Goal: Task Accomplishment & Management: Use online tool/utility

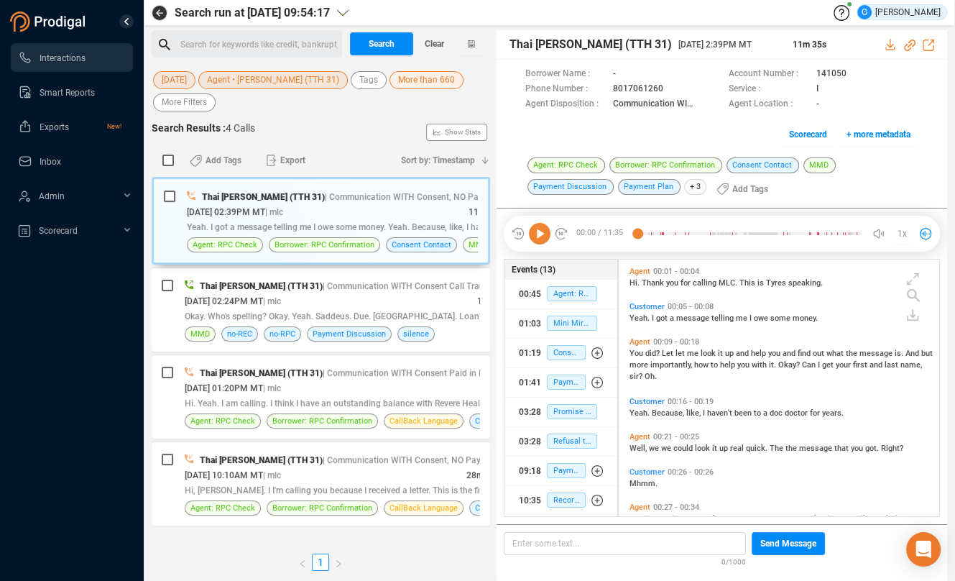
scroll to position [245, 308]
click at [263, 88] on span "Agent • [PERSON_NAME] (TTH 31)" at bounding box center [273, 80] width 132 height 18
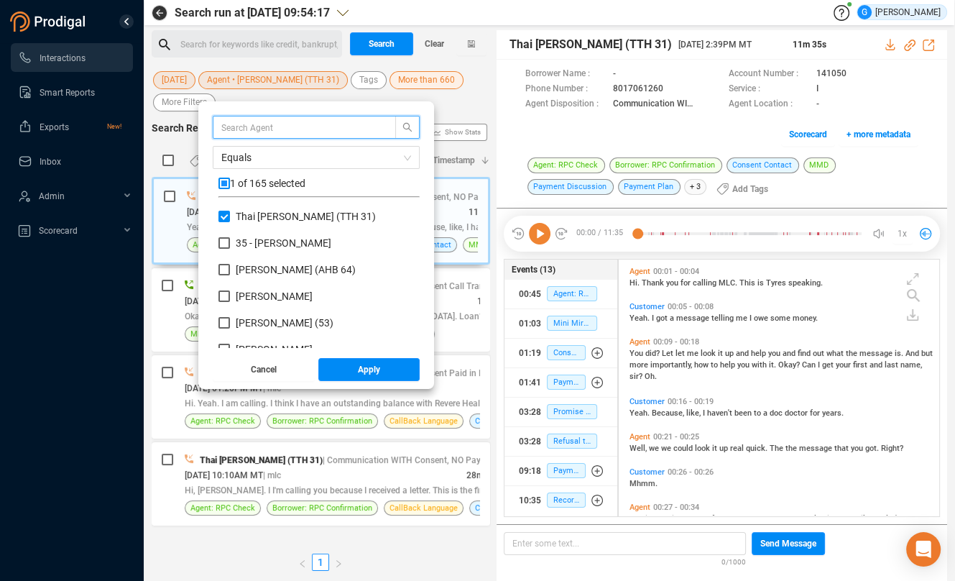
scroll to position [126, 189]
click at [230, 182] on input "checkbox" at bounding box center [223, 183] width 11 height 11
checkbox input "true"
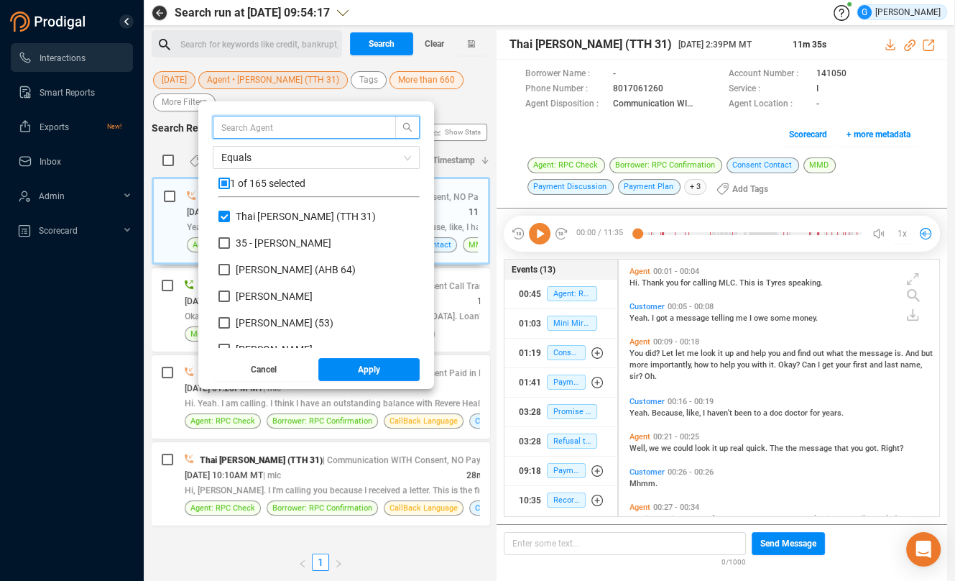
checkbox input "true"
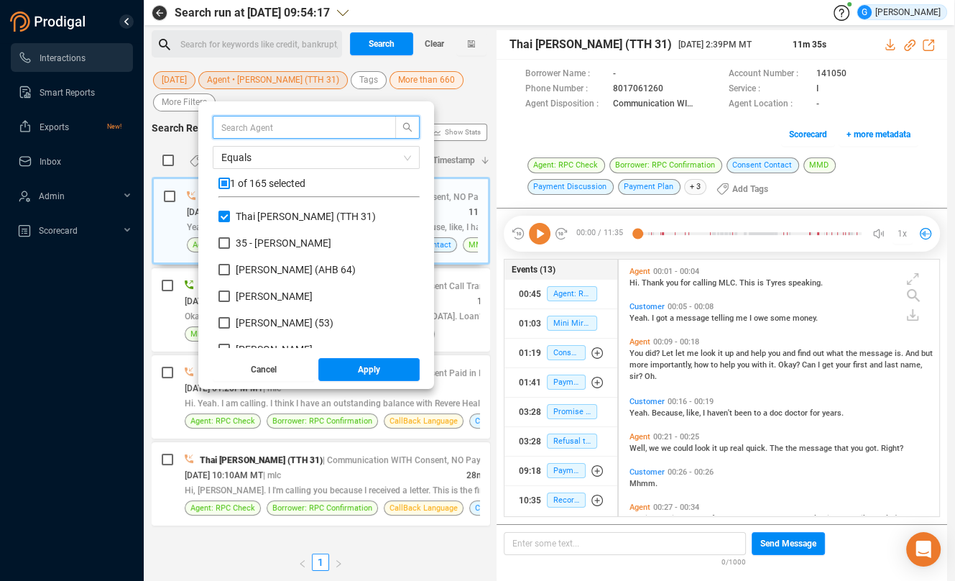
checkbox input "true"
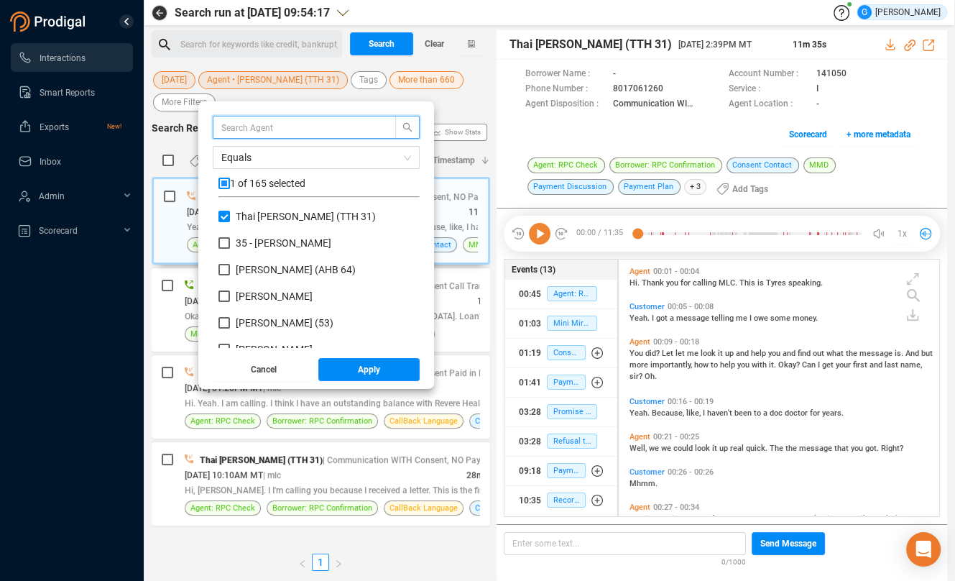
checkbox input "true"
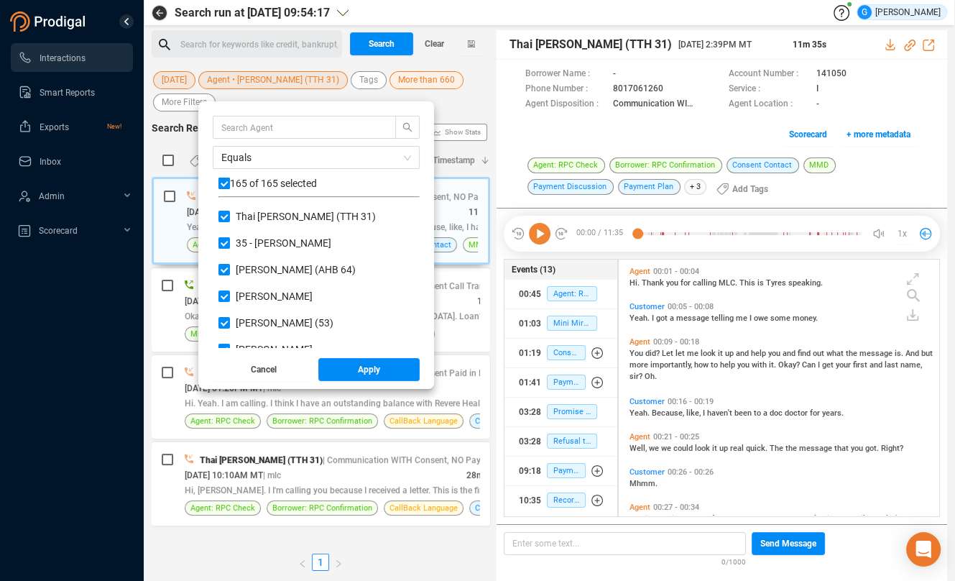
drag, startPoint x: 234, startPoint y: 183, endPoint x: 251, endPoint y: 137, distance: 49.6
click at [230, 183] on input "checkbox" at bounding box center [223, 183] width 11 height 11
checkbox input "false"
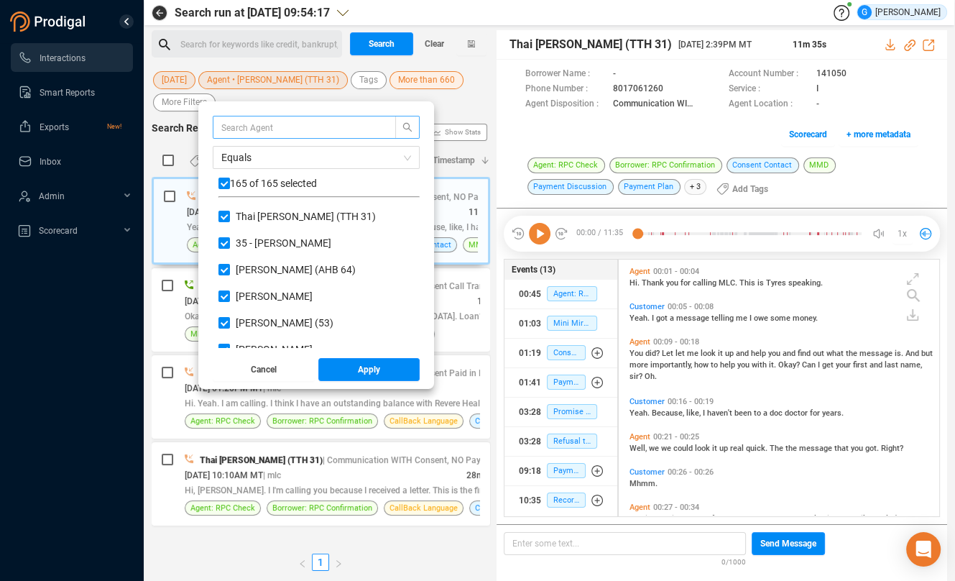
checkbox input "false"
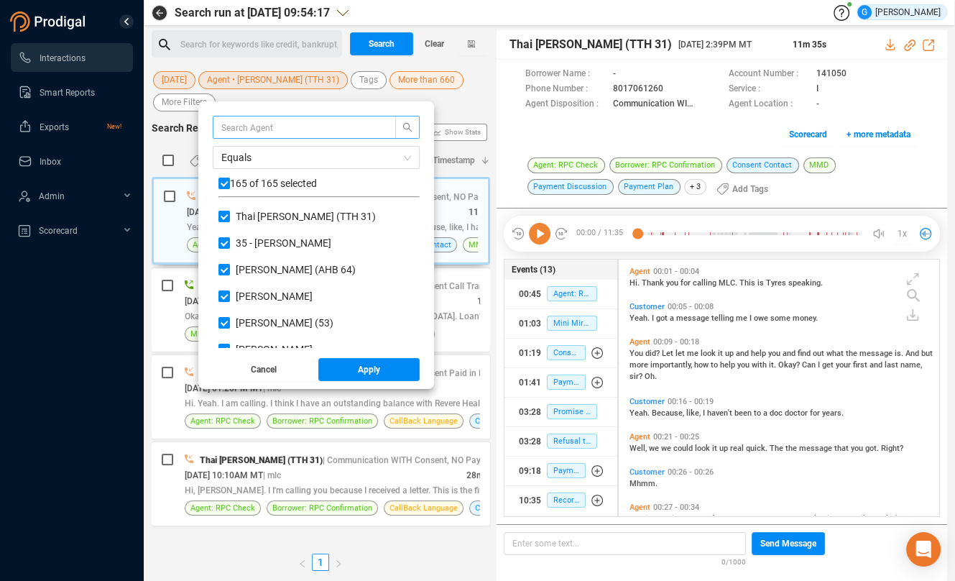
checkbox input "false"
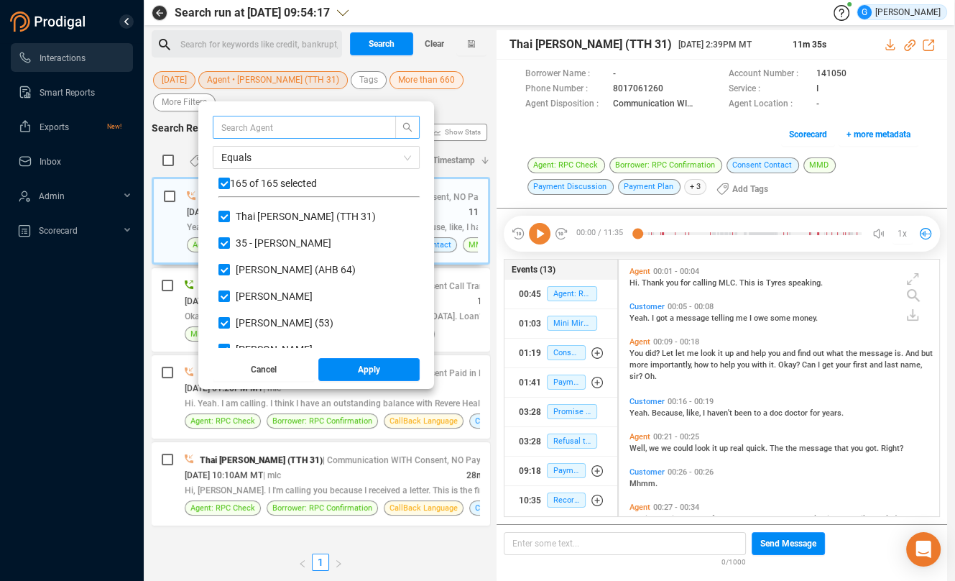
checkbox input "false"
click at [251, 127] on input "text" at bounding box center [297, 127] width 152 height 16
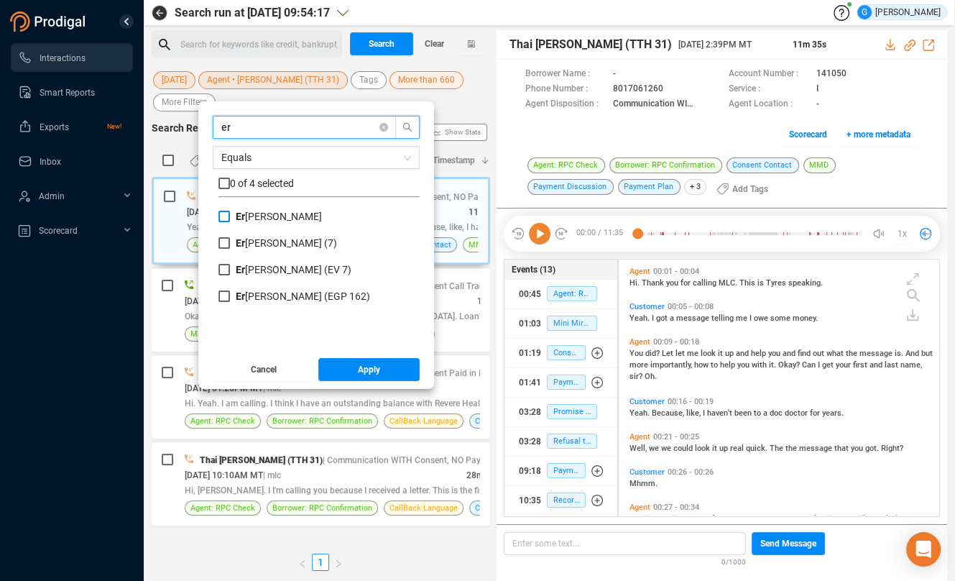
type input "er"
click at [230, 215] on input "Er [PERSON_NAME]" at bounding box center [223, 216] width 11 height 11
checkbox input "true"
click at [230, 241] on input "[PERSON_NAME] (7)" at bounding box center [223, 242] width 11 height 11
checkbox input "true"
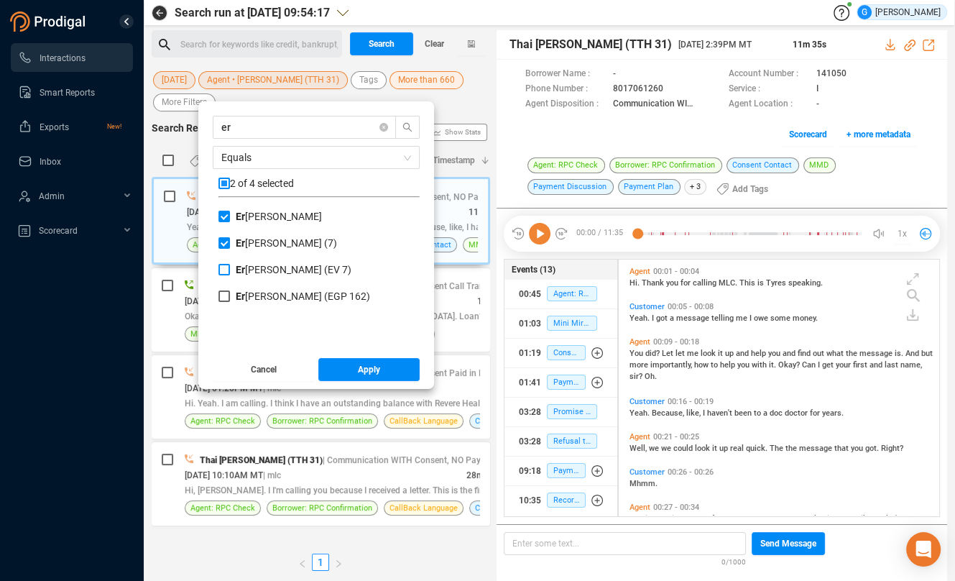
click at [230, 266] on input "[PERSON_NAME] (EV 7)" at bounding box center [223, 269] width 11 height 11
checkbox input "true"
click at [364, 366] on button "Apply" at bounding box center [369, 369] width 102 height 23
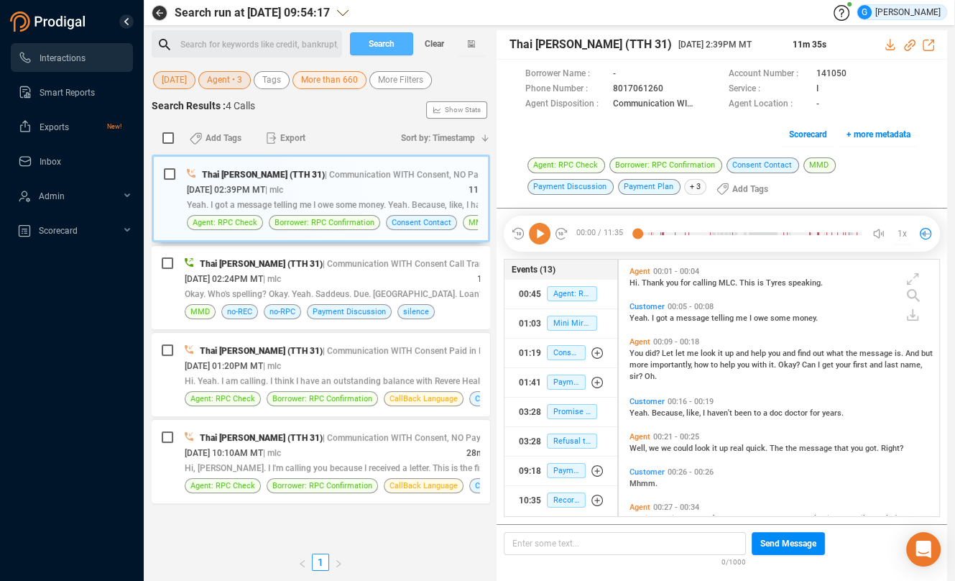
click at [378, 45] on span "Search" at bounding box center [382, 43] width 26 height 23
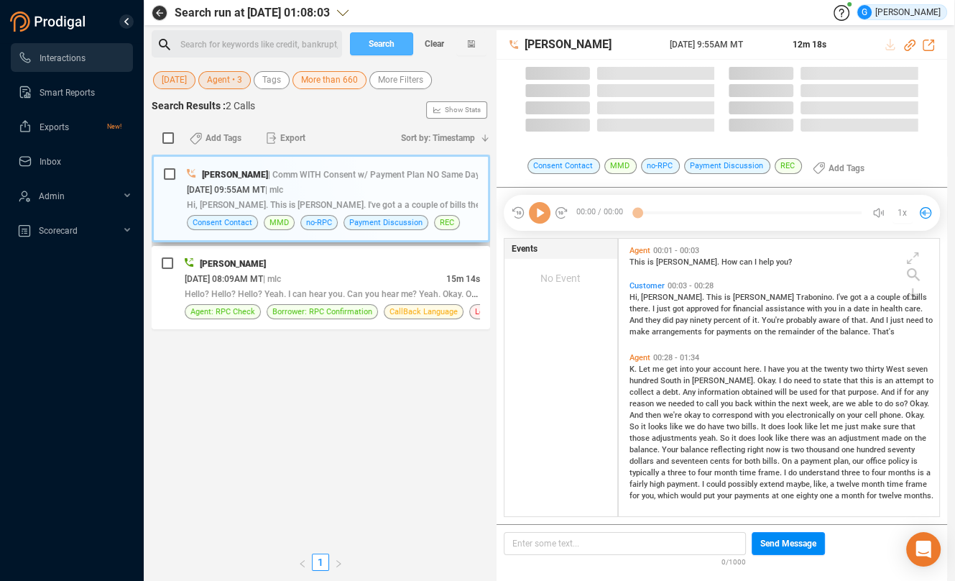
scroll to position [266, 308]
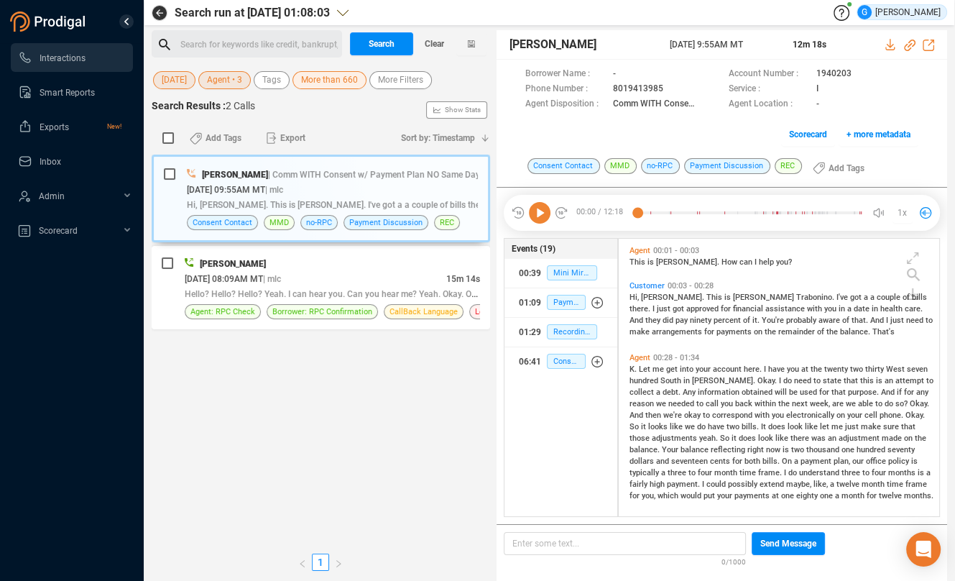
click at [344, 76] on span "More than 660" at bounding box center [329, 80] width 57 height 18
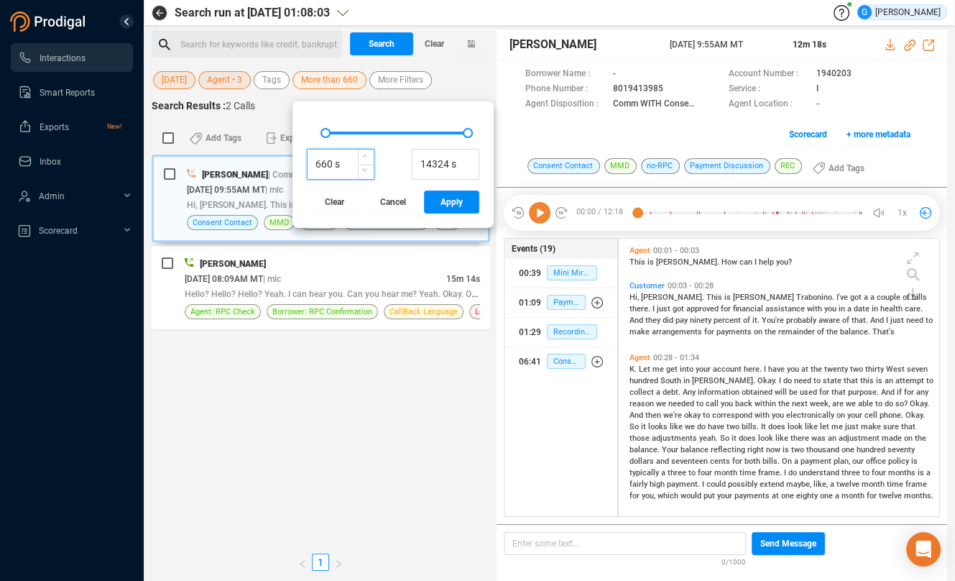
drag, startPoint x: 344, startPoint y: 163, endPoint x: 317, endPoint y: 162, distance: 26.6
click at [317, 162] on input "660 s" at bounding box center [341, 165] width 66 height 22
type input "320 s"
click at [459, 201] on span "Apply" at bounding box center [452, 201] width 22 height 23
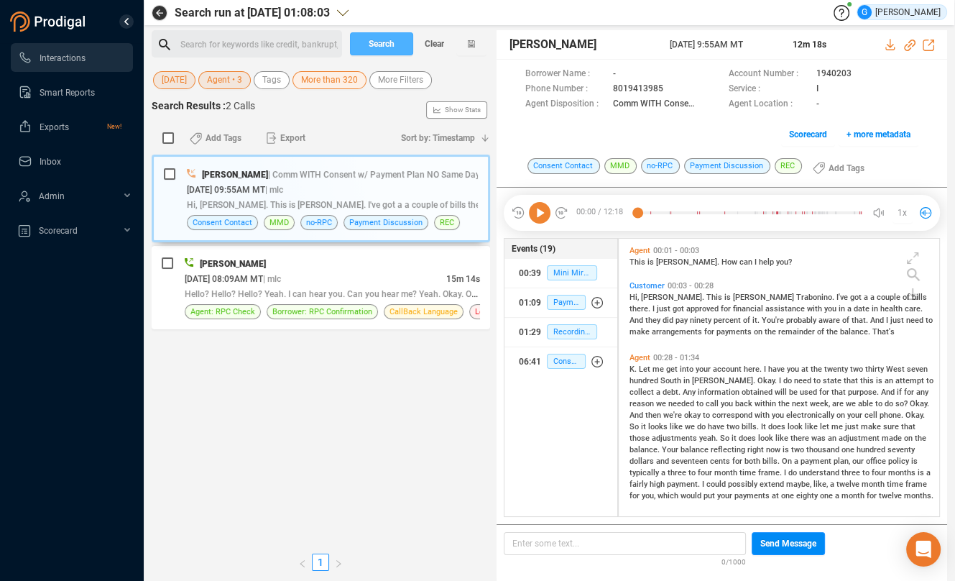
click at [397, 46] on button "Search" at bounding box center [381, 43] width 63 height 23
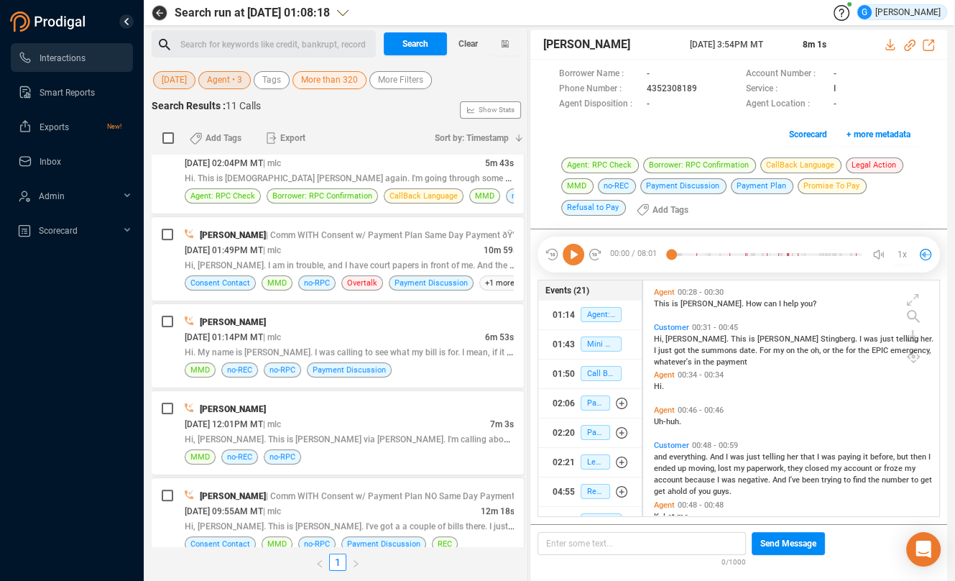
scroll to position [224, 284]
drag, startPoint x: 496, startPoint y: 38, endPoint x: 537, endPoint y: 39, distance: 41.0
click at [537, 39] on div "Search for keywords like credit, bankrupt, record ﻿ Search Clear [DATE] Agent •…" at bounding box center [550, 305] width 796 height 551
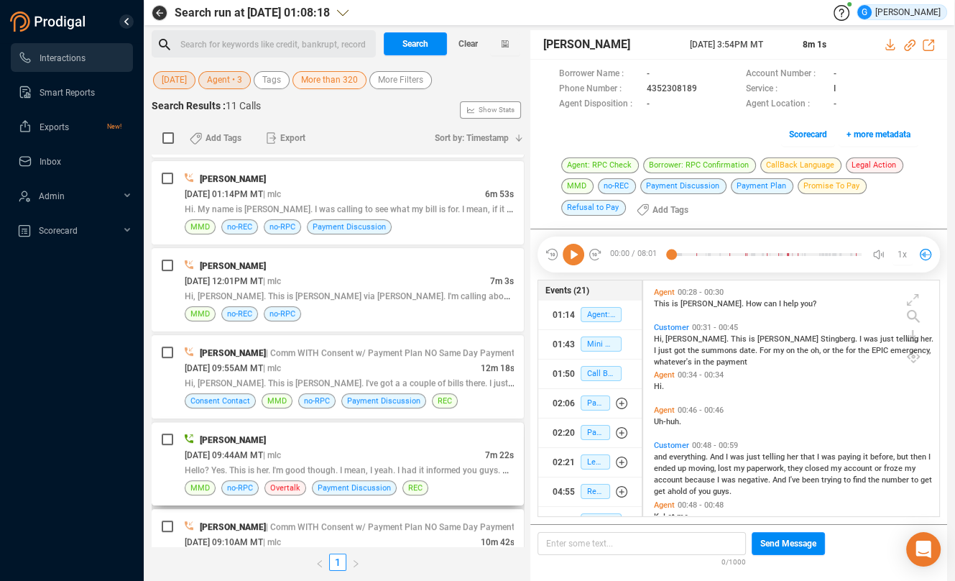
scroll to position [507, 0]
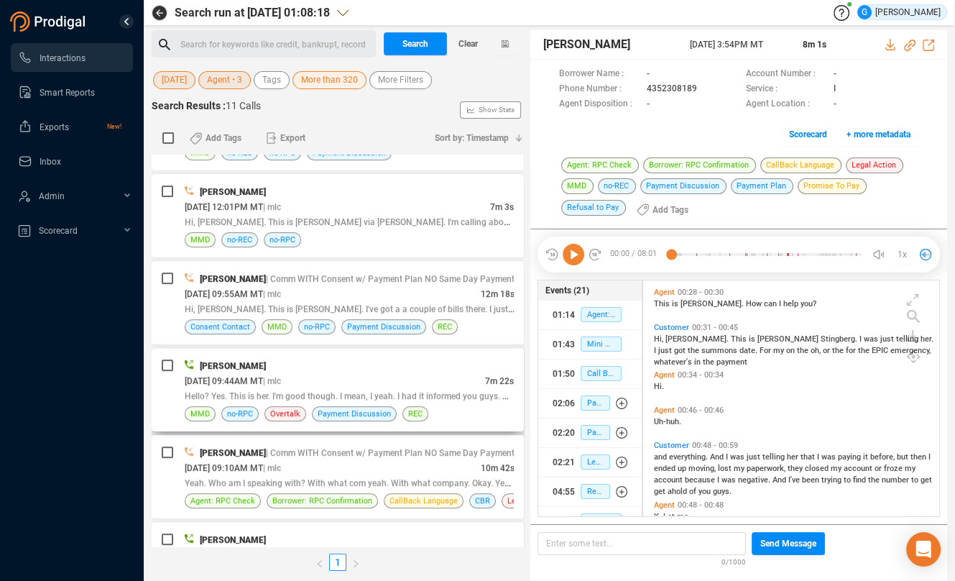
click at [447, 373] on div "[DATE] 09:44AM MT | mlc" at bounding box center [335, 380] width 300 height 15
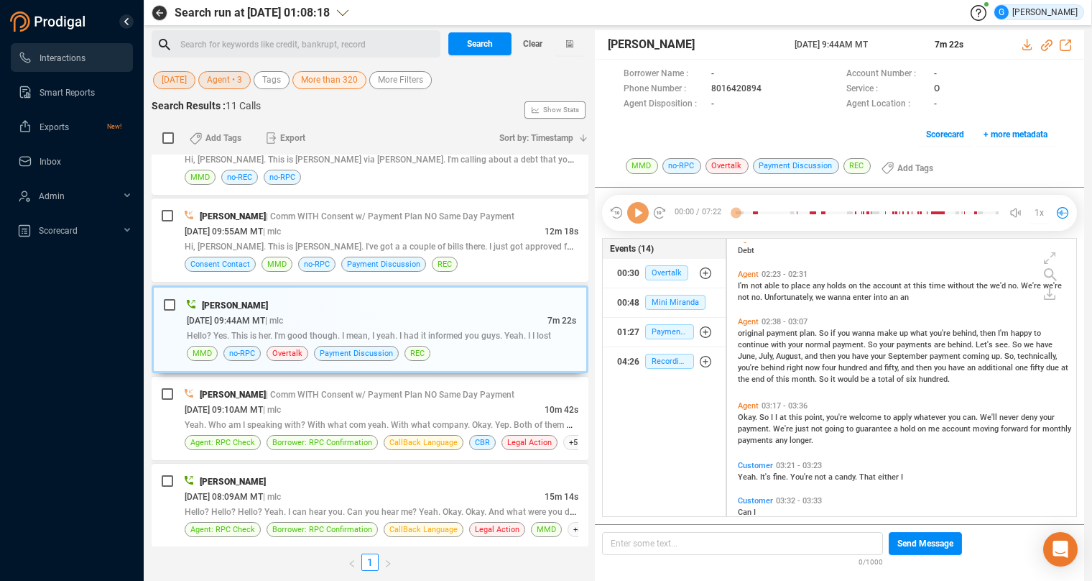
scroll to position [0, 0]
